Goal: Task Accomplishment & Management: Manage account settings

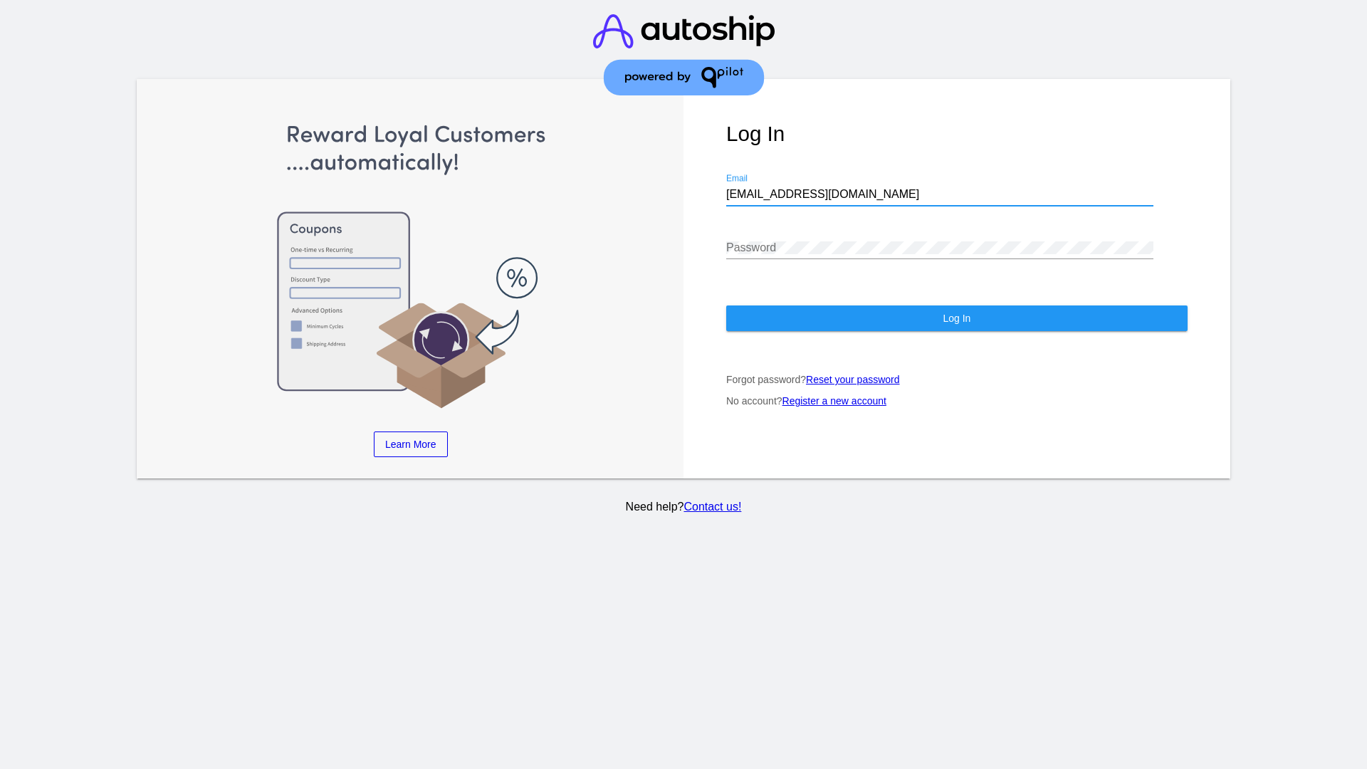
type input "[EMAIL_ADDRESS][DOMAIN_NAME]"
click at [956, 318] on span "Log In" at bounding box center [957, 318] width 28 height 11
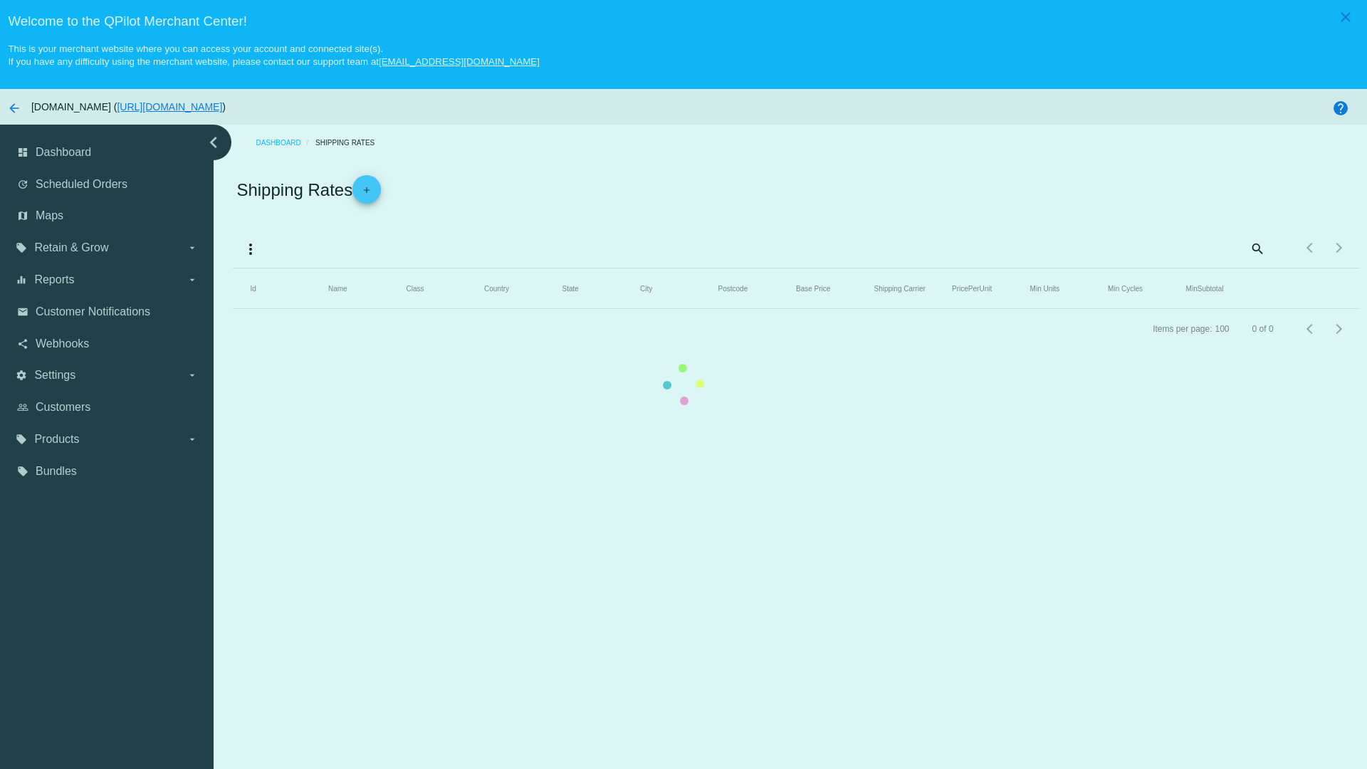
click at [251, 248] on mat-icon "more_vert" at bounding box center [250, 249] width 17 height 17
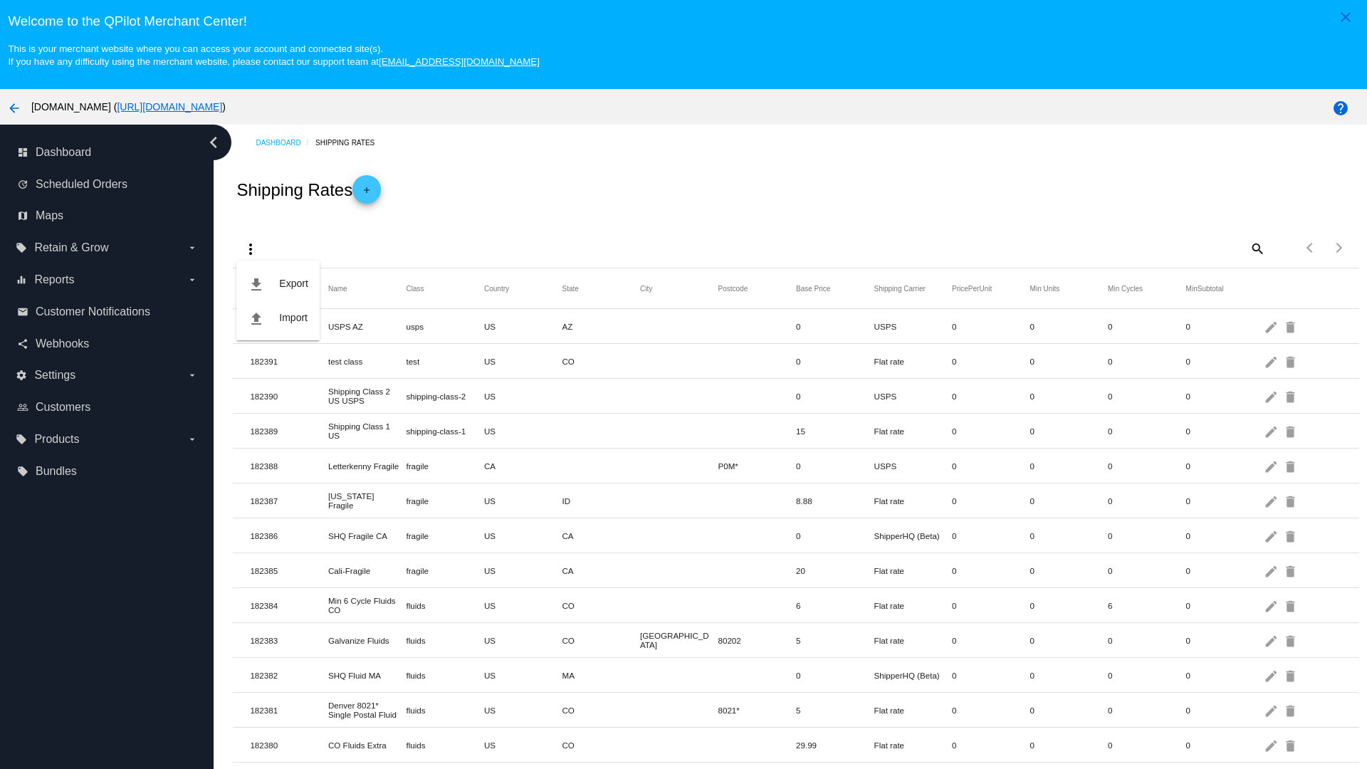
click at [278, 283] on button "file_download Export" at bounding box center [277, 283] width 83 height 34
click at [251, 248] on mat-icon "more_vert" at bounding box center [250, 249] width 17 height 17
click at [278, 318] on button "file_upload Import" at bounding box center [277, 317] width 83 height 34
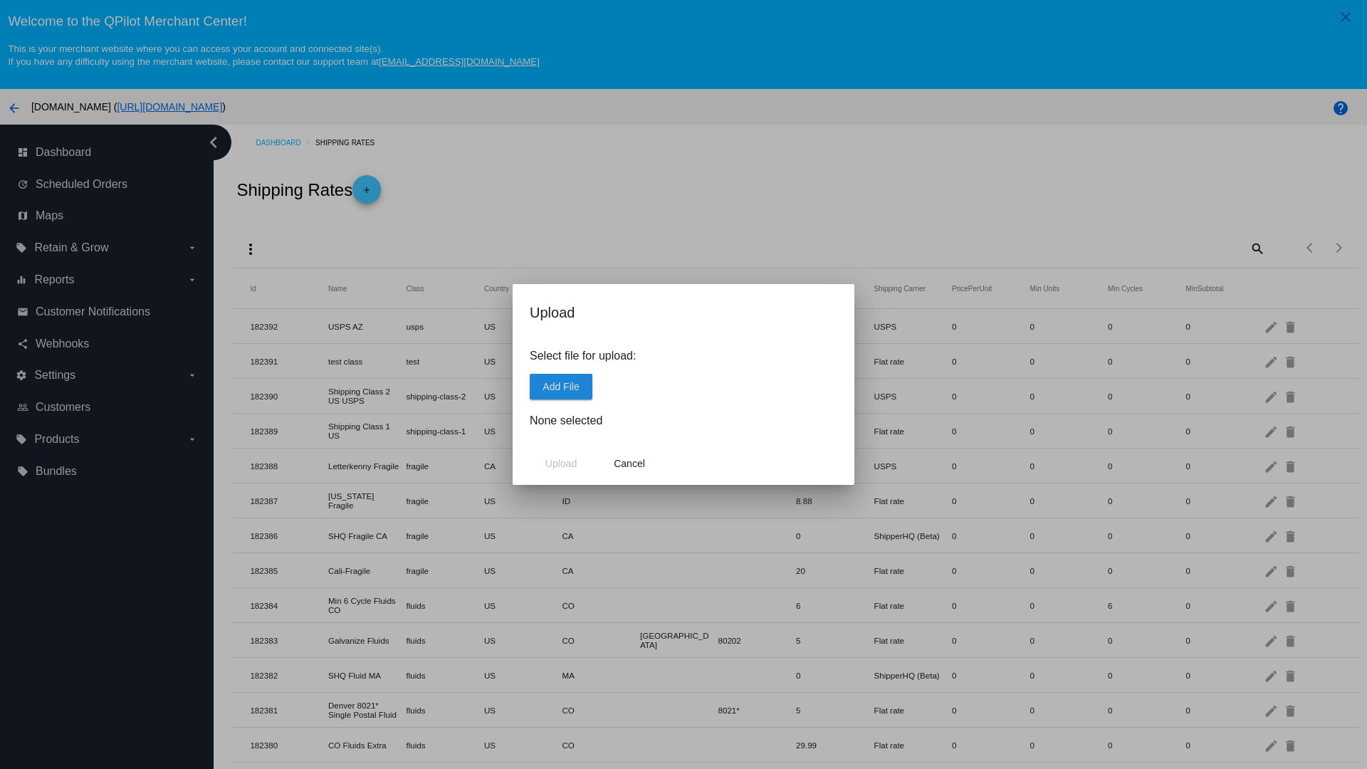
click at [561, 386] on span "Add File" at bounding box center [560, 386] width 36 height 11
click at [561, 463] on span "Upload" at bounding box center [560, 463] width 31 height 11
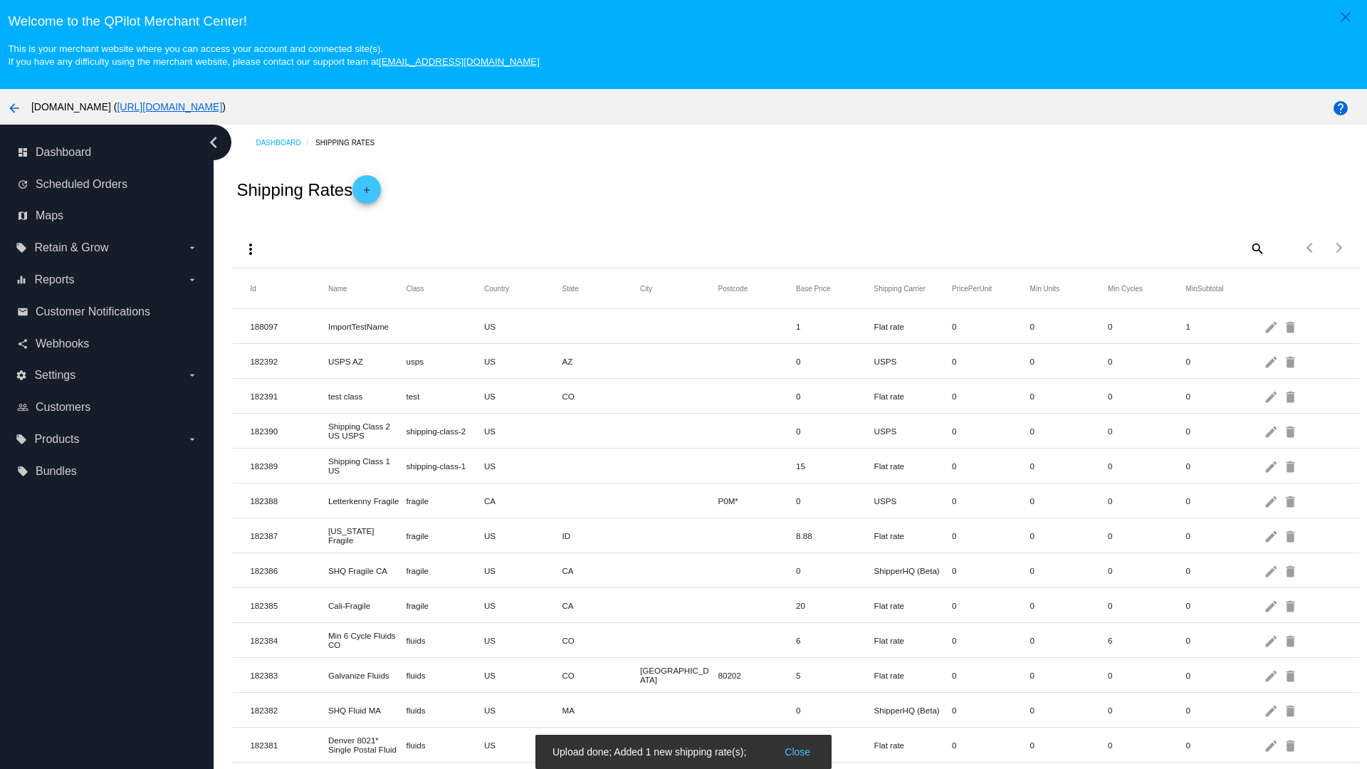
click at [1291, 326] on mat-icon "delete" at bounding box center [1291, 326] width 17 height 22
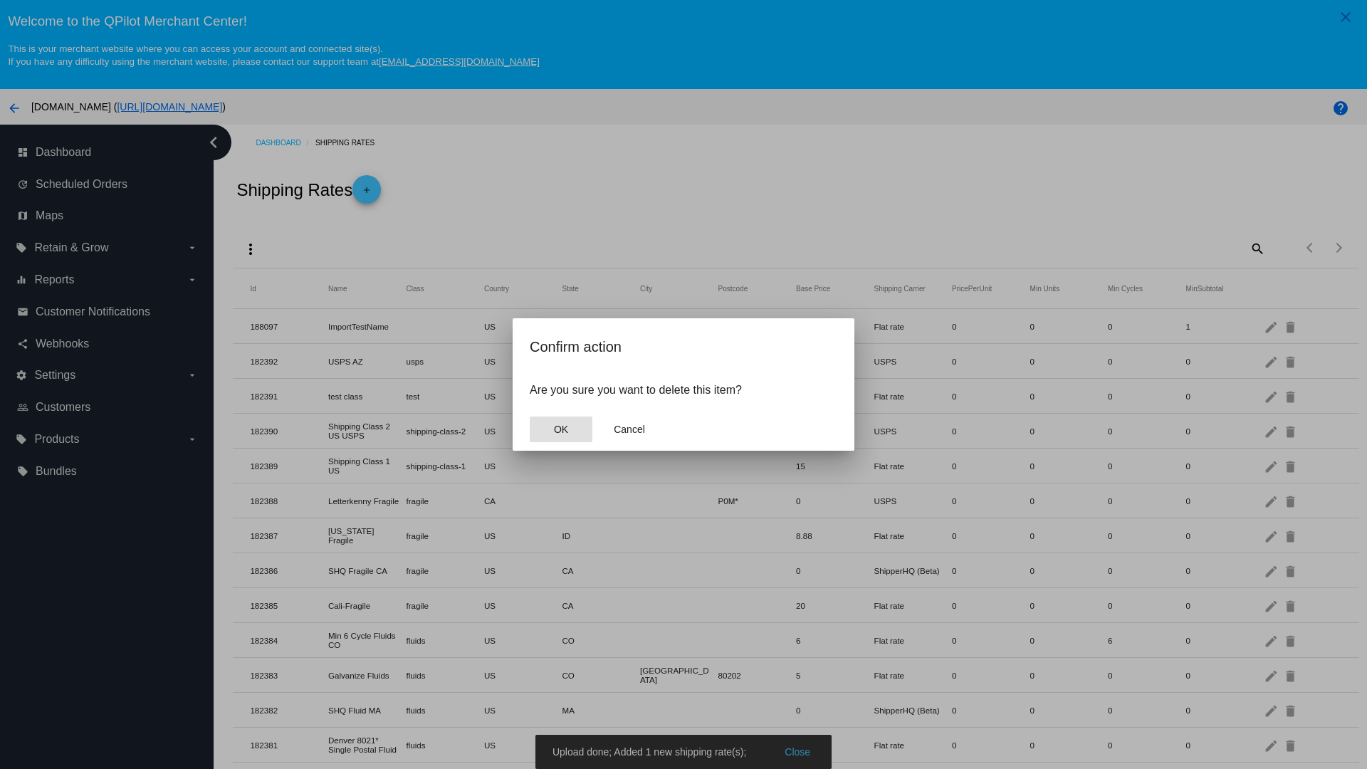
click at [561, 429] on span "OK" at bounding box center [561, 429] width 14 height 11
